Goal: Information Seeking & Learning: Learn about a topic

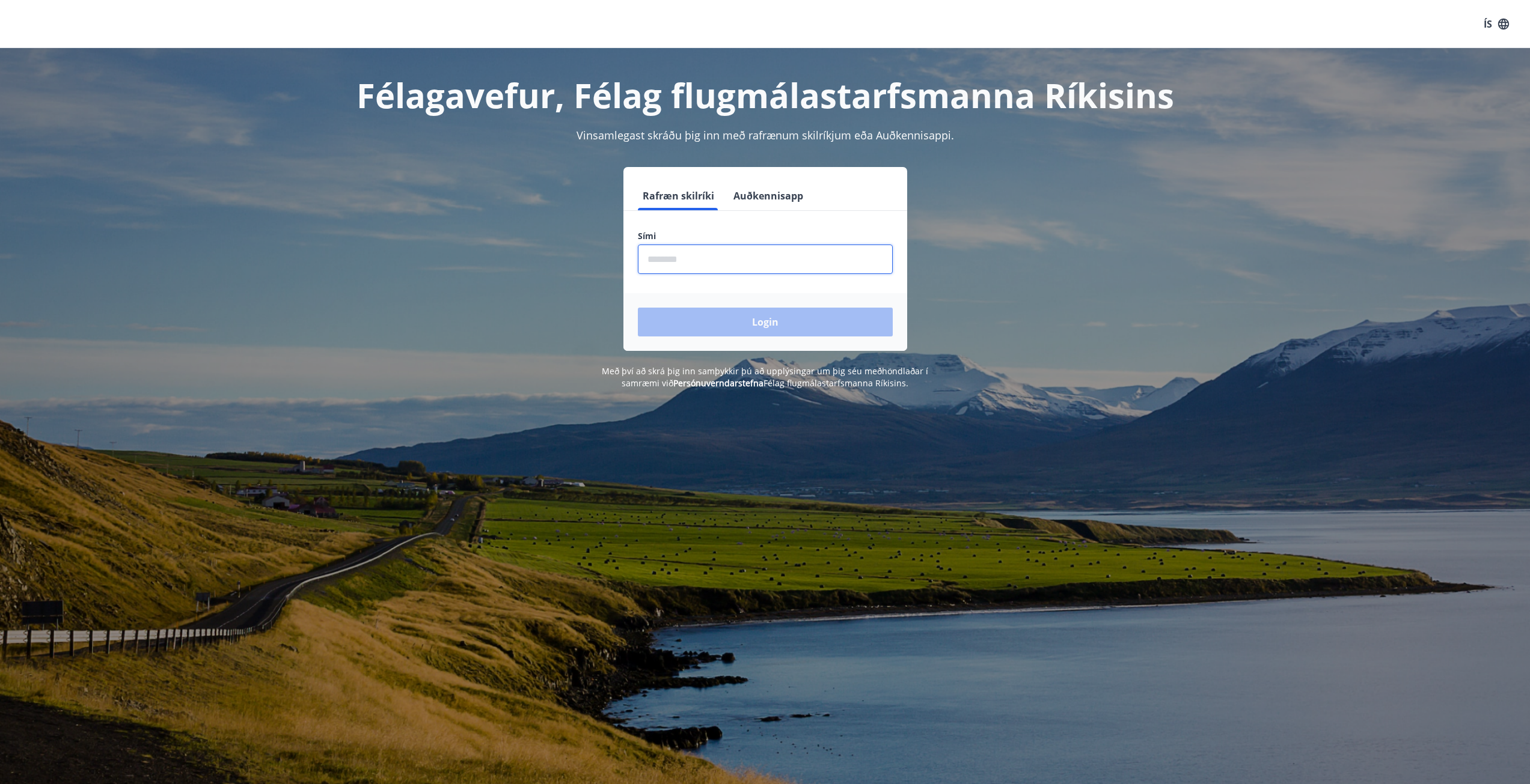
click at [686, 254] on input "phone" at bounding box center [765, 259] width 255 height 29
type input "********"
click at [740, 318] on button "Login" at bounding box center [765, 322] width 255 height 29
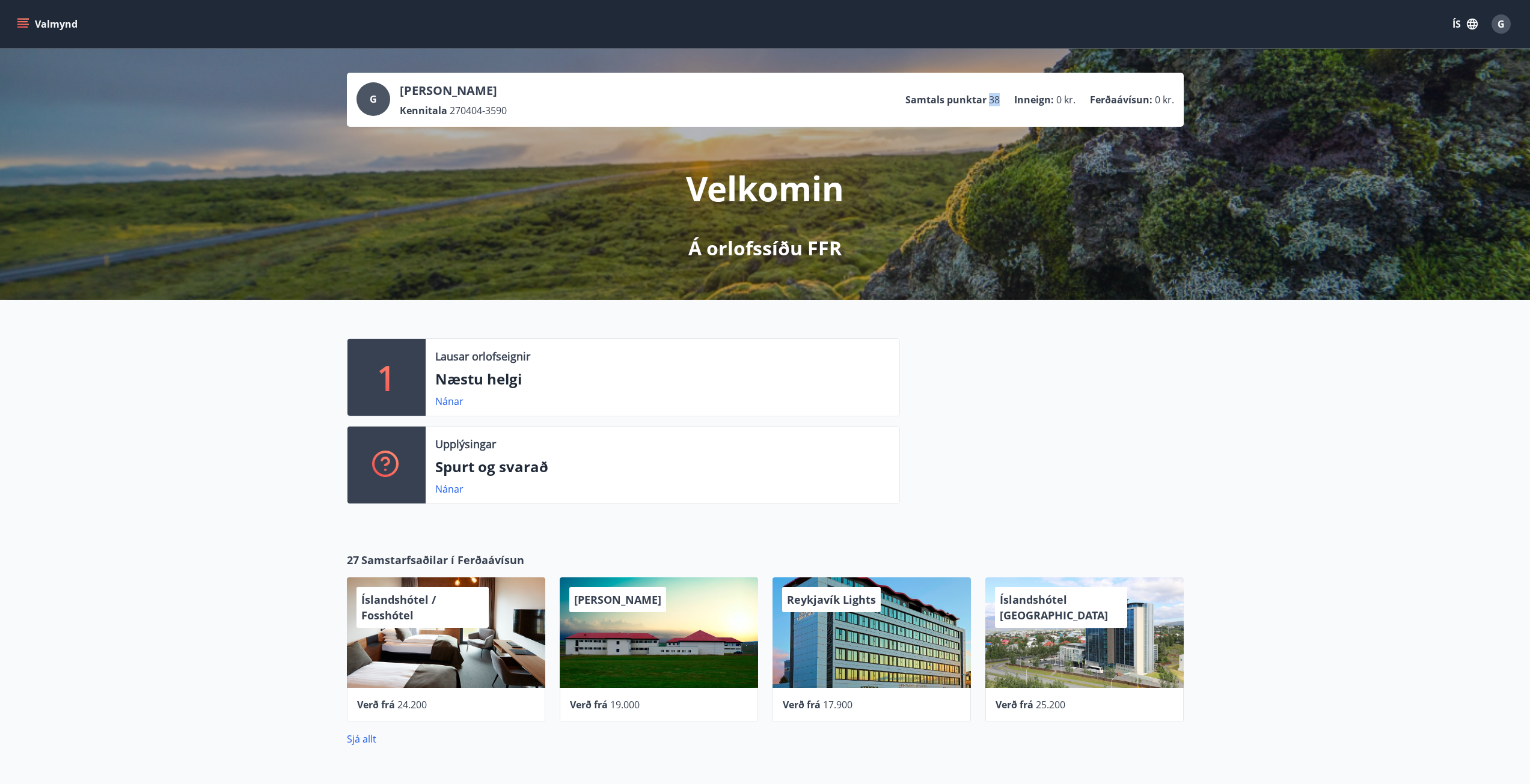
drag, startPoint x: 999, startPoint y: 100, endPoint x: 990, endPoint y: 100, distance: 9.0
click at [990, 100] on span "38" at bounding box center [994, 100] width 11 height 13
click at [992, 100] on span "38" at bounding box center [994, 100] width 11 height 13
click at [28, 30] on button "Valmynd" at bounding box center [48, 24] width 68 height 21
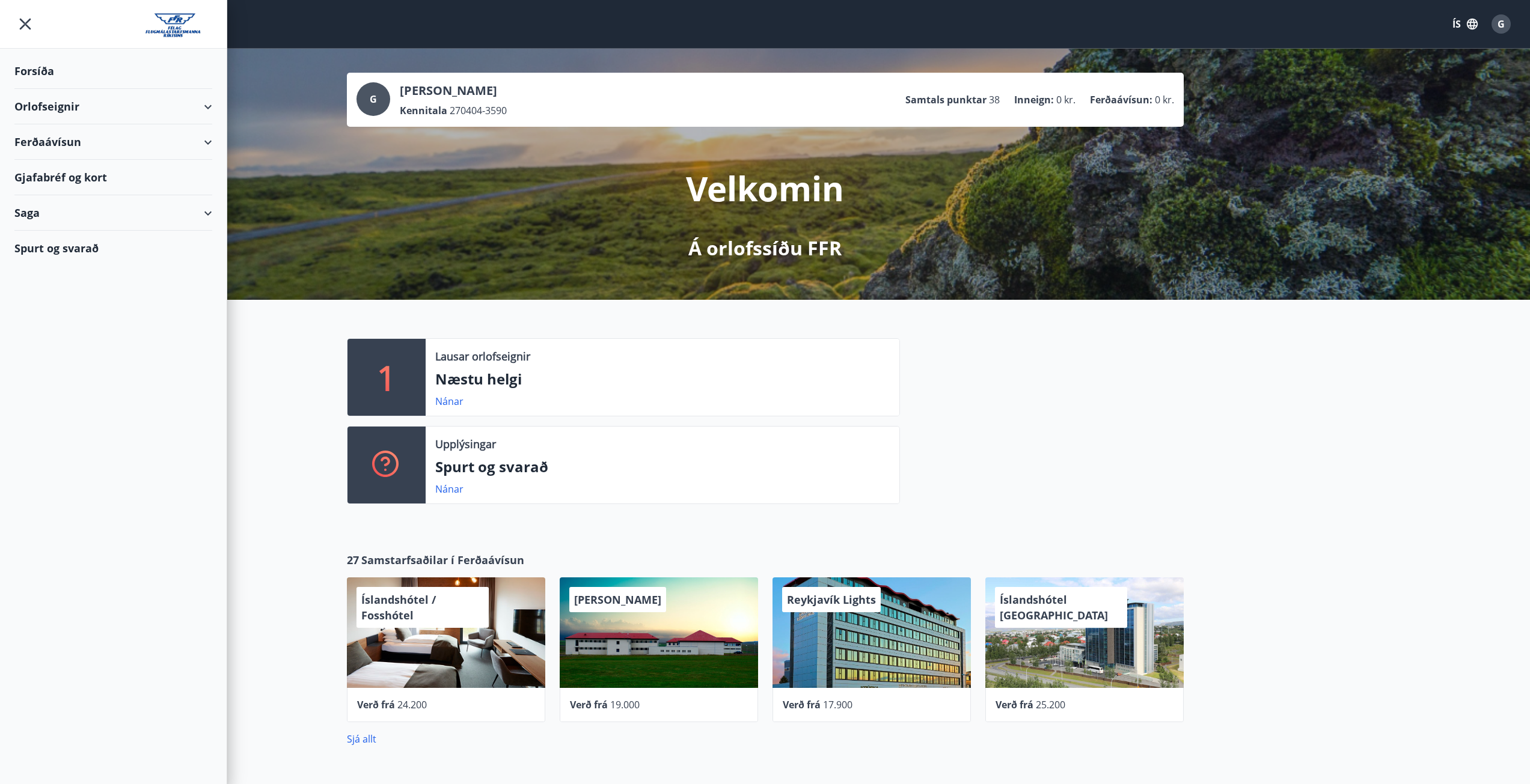
click at [70, 247] on div "Spurt og svarað" at bounding box center [114, 248] width 198 height 35
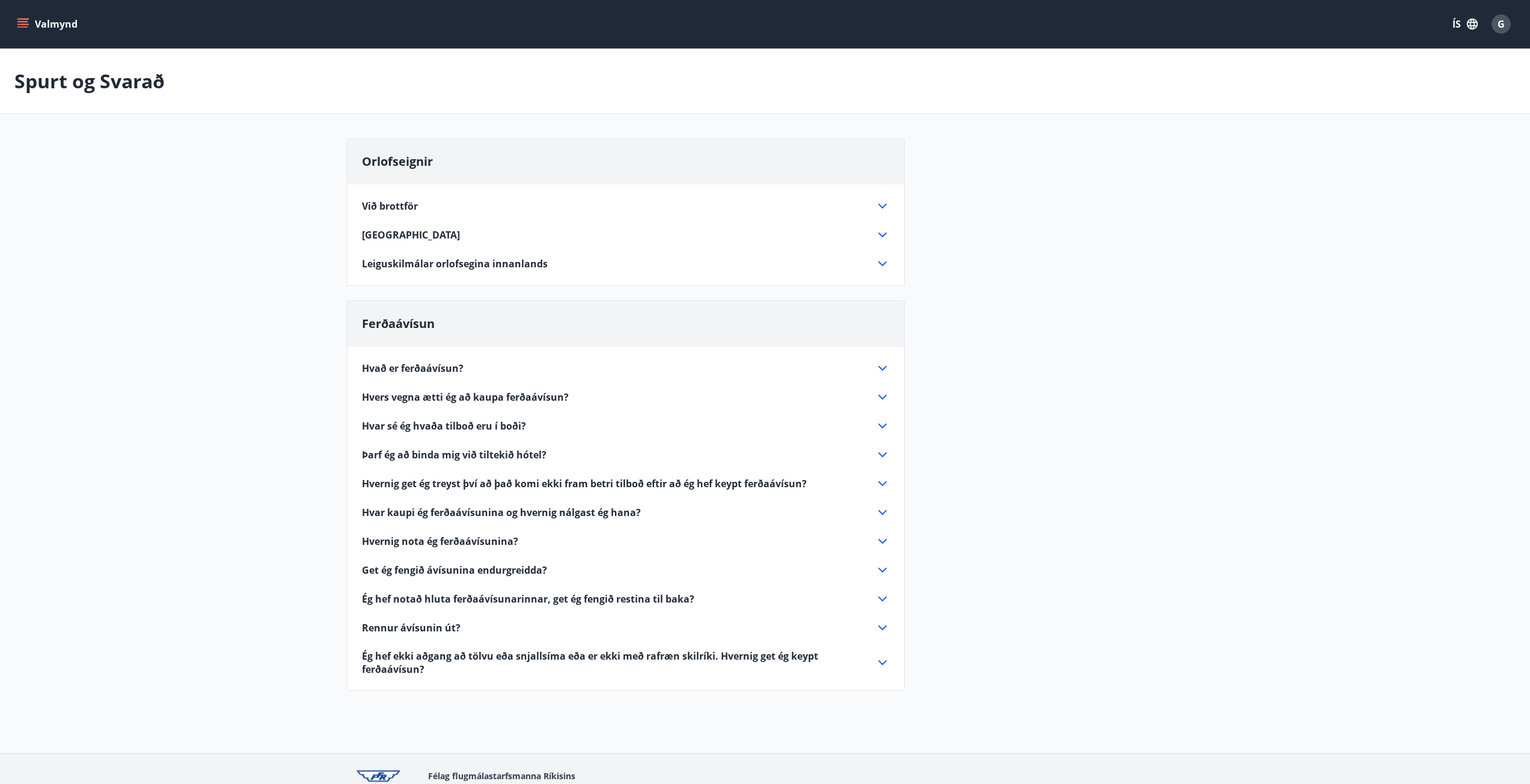
click at [18, 21] on icon "menu" at bounding box center [23, 24] width 12 height 12
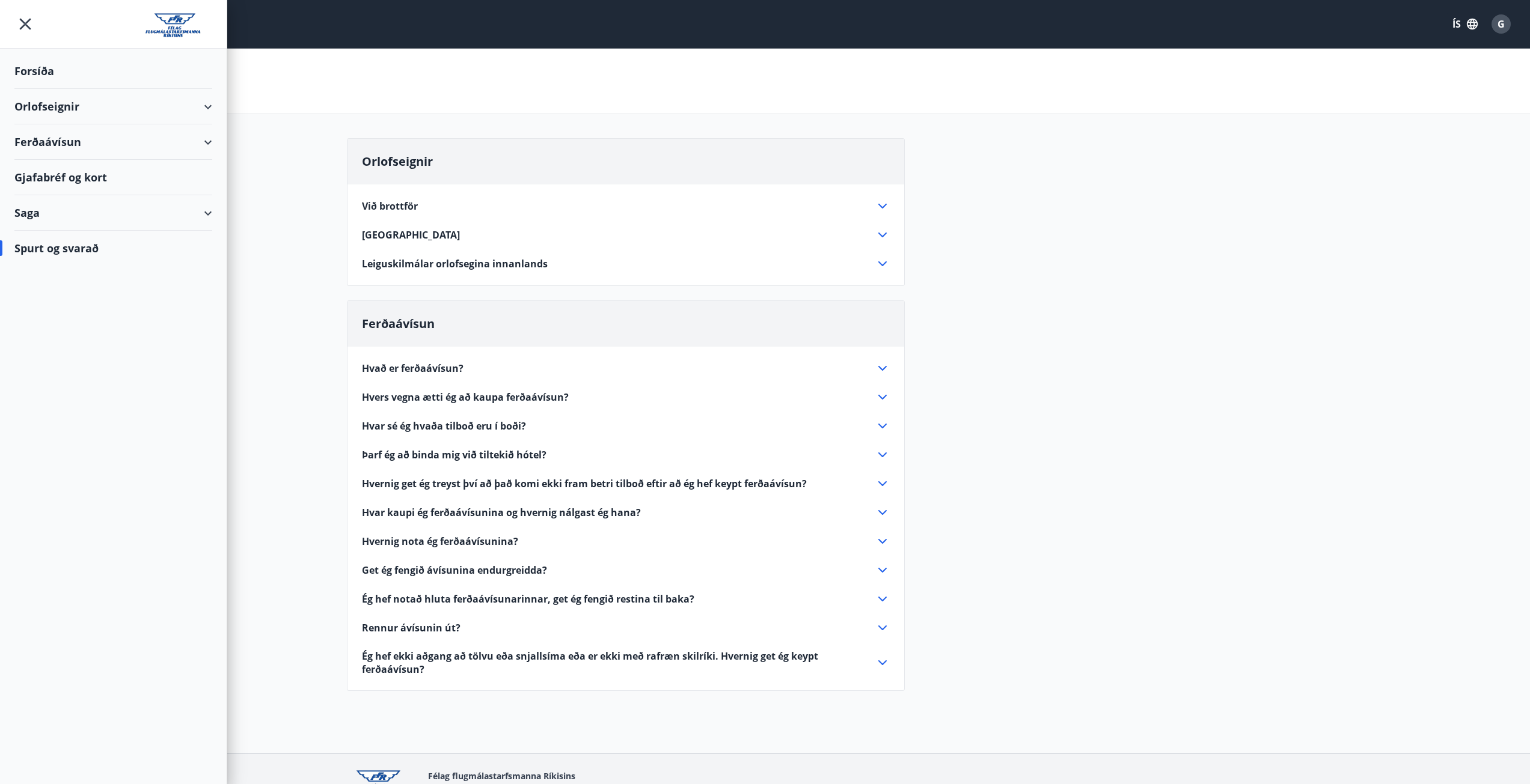
click at [63, 173] on div "Gjafabréf og kort" at bounding box center [114, 178] width 198 height 35
